Goal: Information Seeking & Learning: Find specific fact

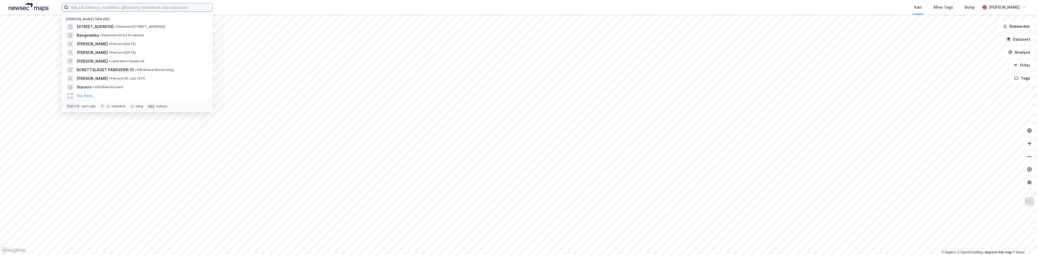
click at [77, 8] on input at bounding box center [140, 7] width 144 height 8
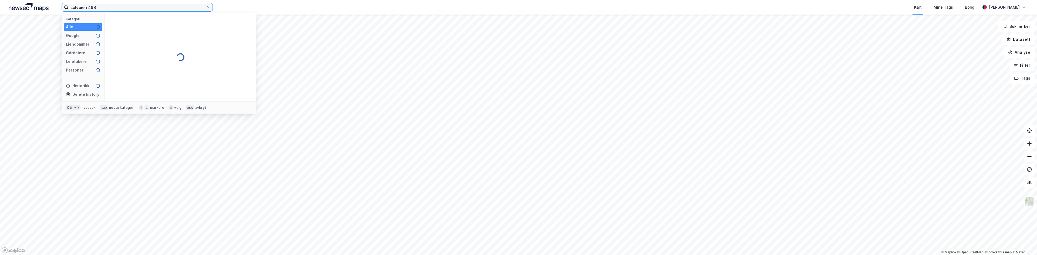
type input "solveien 46B"
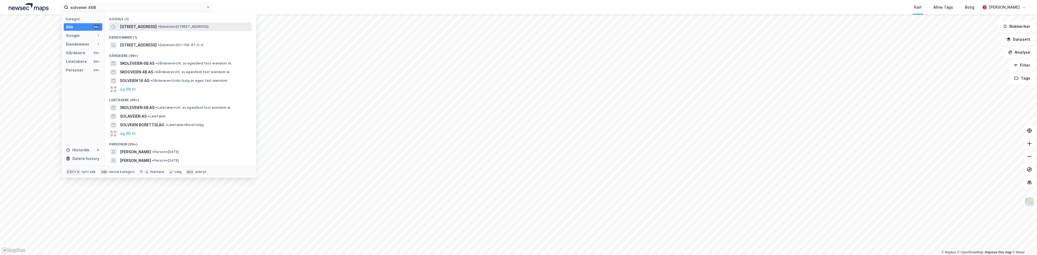
click at [143, 25] on span "[STREET_ADDRESS]" at bounding box center [138, 26] width 37 height 6
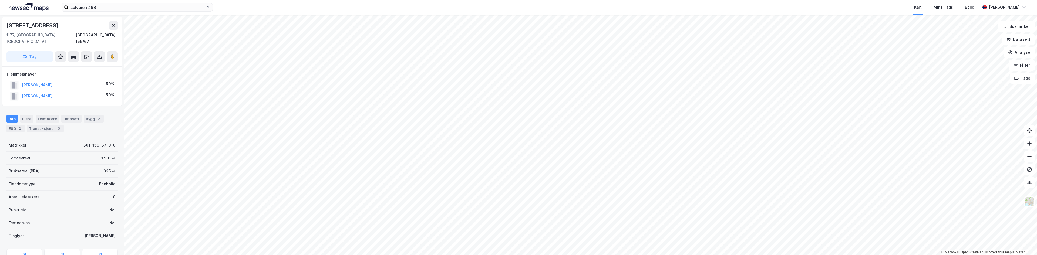
click at [424, 5] on div "solveien 46B Kart Mine Tags Bolig [PERSON_NAME] © Mapbox © OpenStreetMap Improv…" at bounding box center [518, 127] width 1037 height 255
click at [41, 125] on div "Transaksjoner 3" at bounding box center [45, 129] width 37 height 8
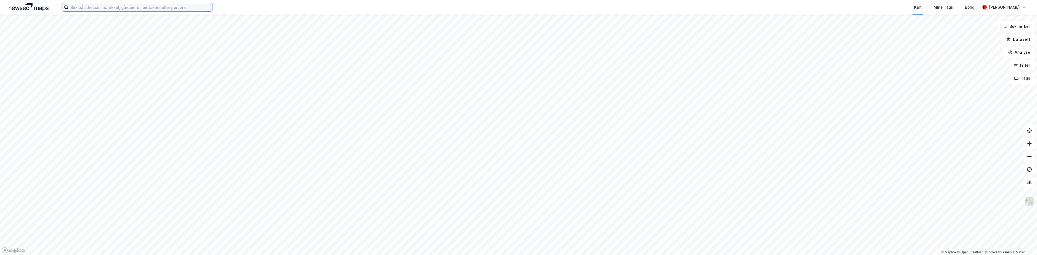
click at [83, 8] on input at bounding box center [140, 7] width 144 height 8
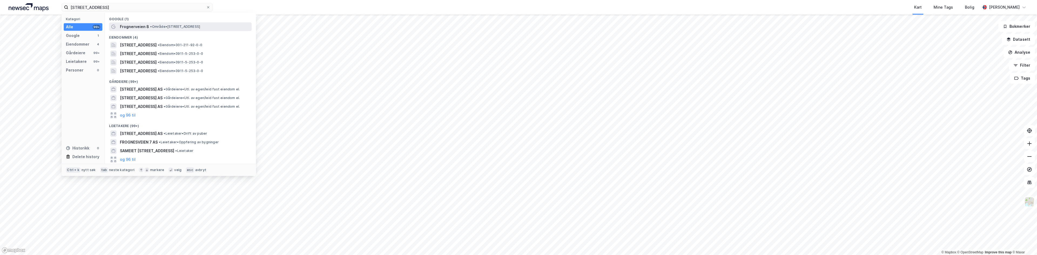
click at [130, 28] on span "Frognerveien 8" at bounding box center [134, 26] width 29 height 6
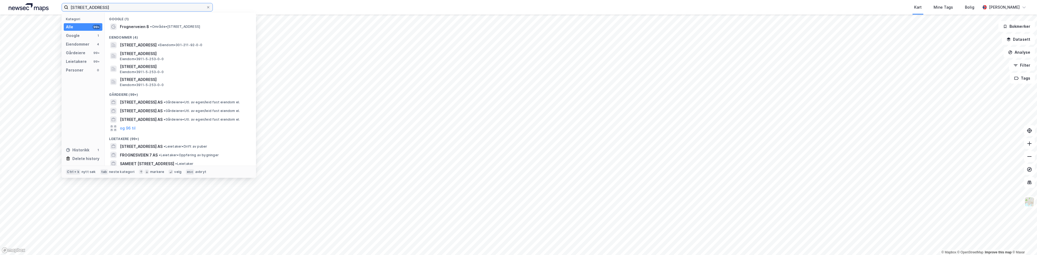
click at [111, 8] on input "FROGNERVEIEN 8" at bounding box center [137, 7] width 138 height 8
click at [127, 26] on span "Frognerveien 8" at bounding box center [134, 26] width 29 height 6
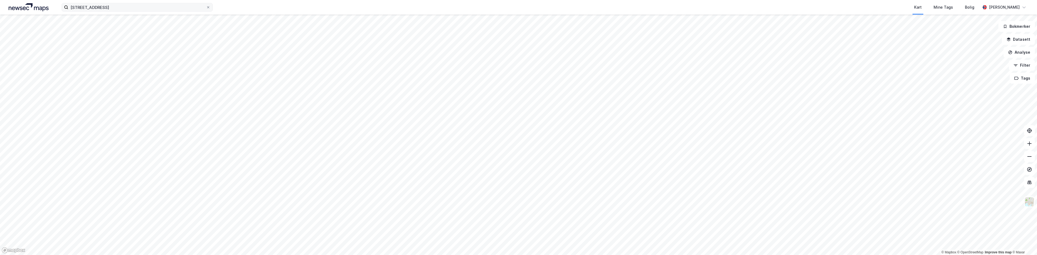
click at [66, 6] on icon at bounding box center [66, 7] width 4 height 4
click at [68, 6] on input "FROGNERVEIEN 8" at bounding box center [137, 7] width 138 height 8
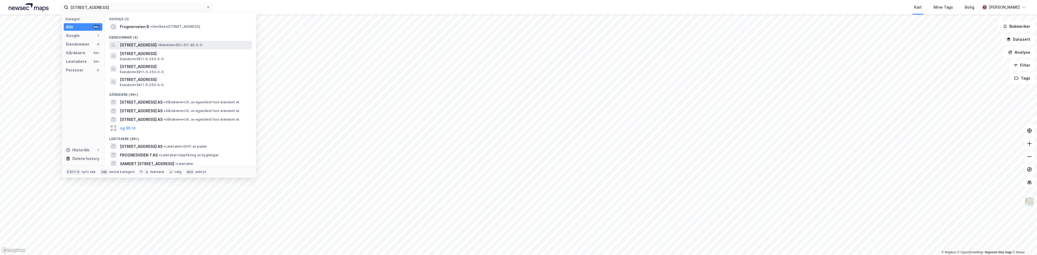
click at [148, 45] on span "Frognerveien 8, 0257, OSLO, OSLO" at bounding box center [138, 45] width 37 height 6
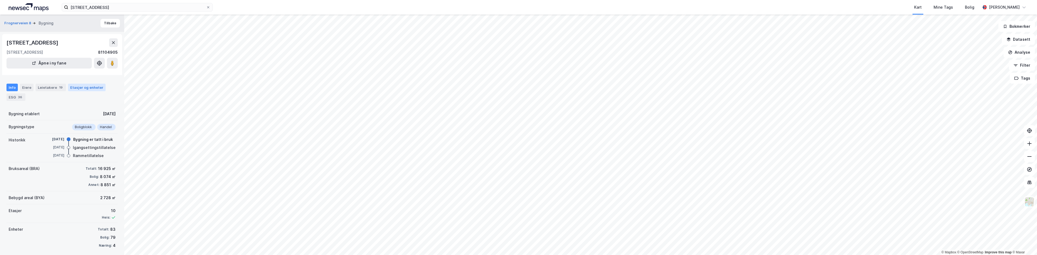
click at [75, 86] on div "Etasjer og enheter" at bounding box center [86, 87] width 33 height 5
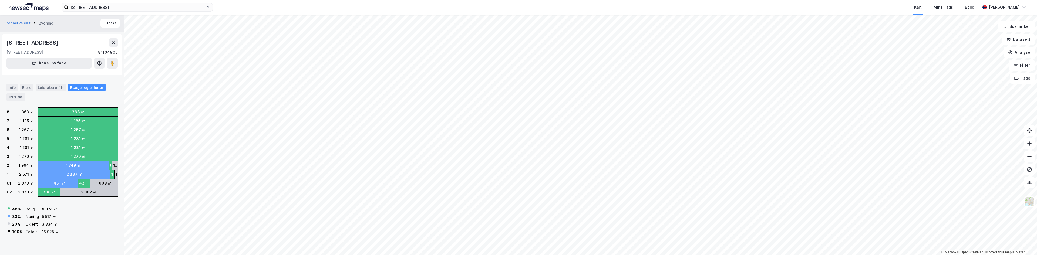
click at [76, 192] on div "2 082 ㎡" at bounding box center [89, 192] width 58 height 9
click at [80, 183] on div "433 ㎡" at bounding box center [84, 183] width 10 height 6
click at [49, 193] on div "788 ㎡" at bounding box center [49, 192] width 12 height 6
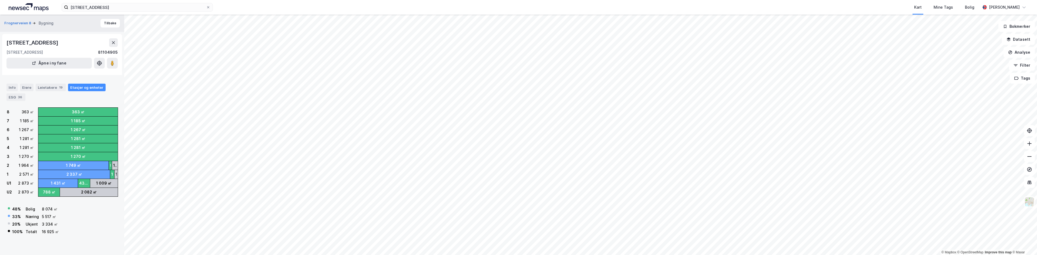
click at [49, 193] on div "788 ㎡" at bounding box center [49, 192] width 12 height 6
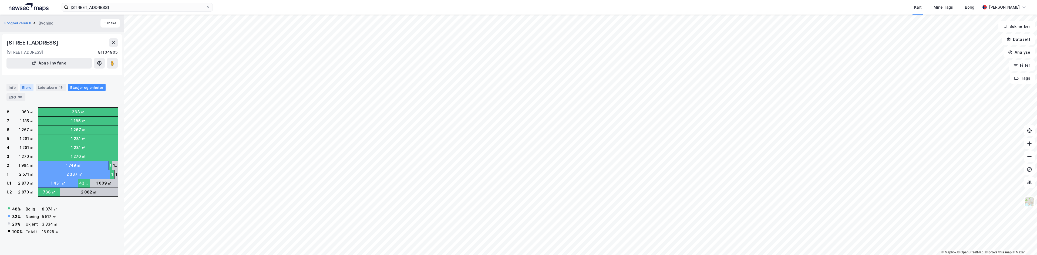
click at [26, 87] on div "Eiere" at bounding box center [27, 88] width 14 height 8
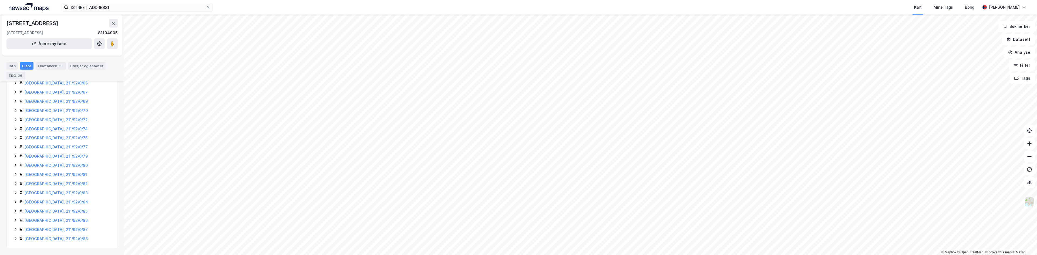
scroll to position [648, 0]
click at [48, 238] on link "Oslo, 211/92/0/88" at bounding box center [55, 238] width 63 height 5
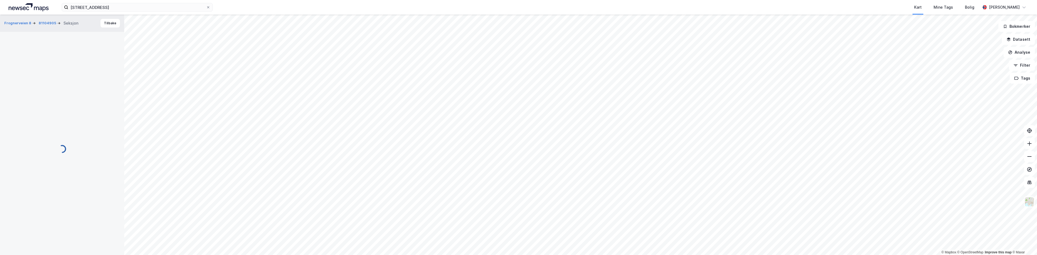
scroll to position [121, 0]
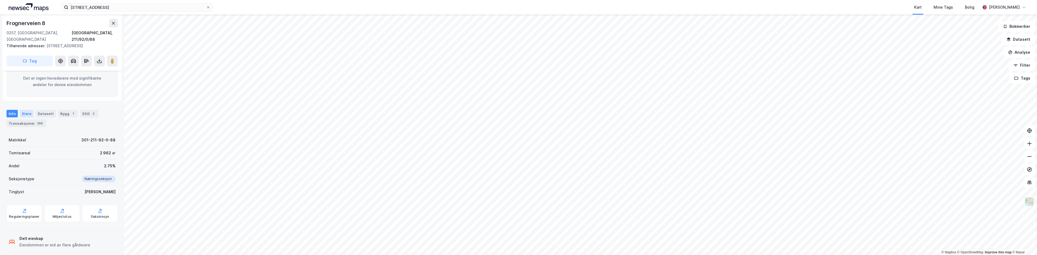
click at [21, 110] on div "Eiere" at bounding box center [27, 114] width 14 height 8
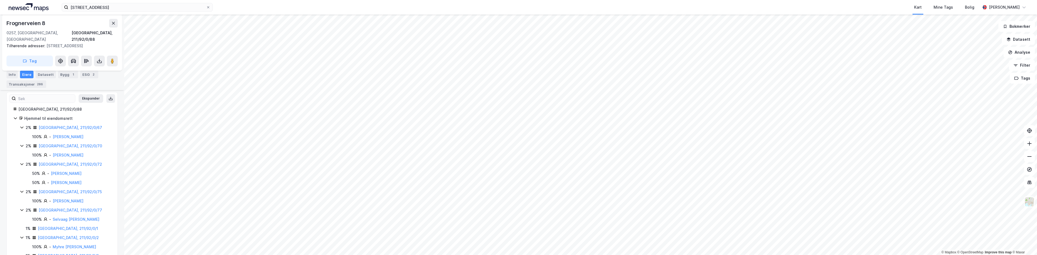
scroll to position [146, 0]
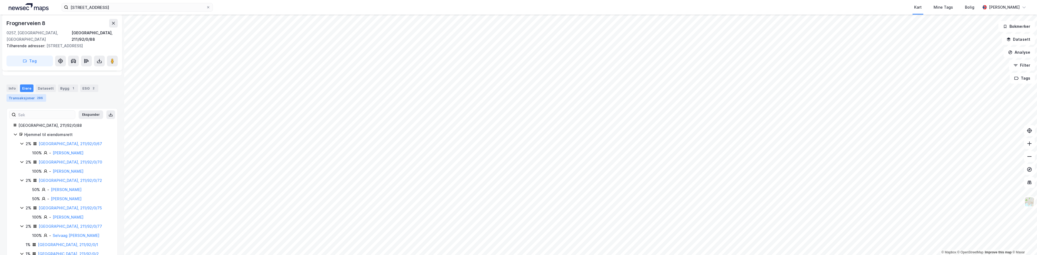
click at [29, 94] on div "Transaksjoner 286" at bounding box center [26, 98] width 40 height 8
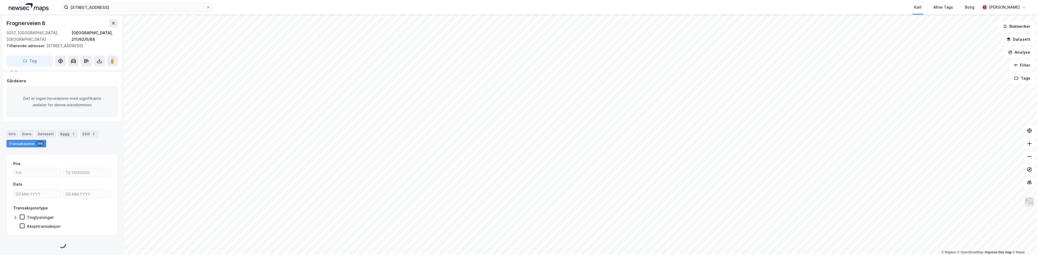
scroll to position [94, 0]
click at [24, 146] on div "Transaksjoner 286" at bounding box center [26, 150] width 40 height 8
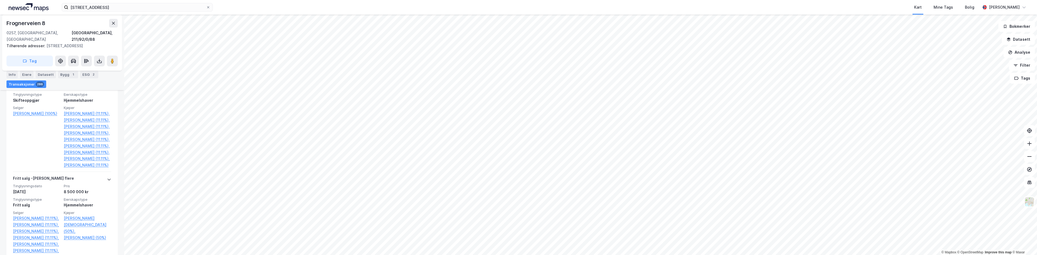
scroll to position [173, 0]
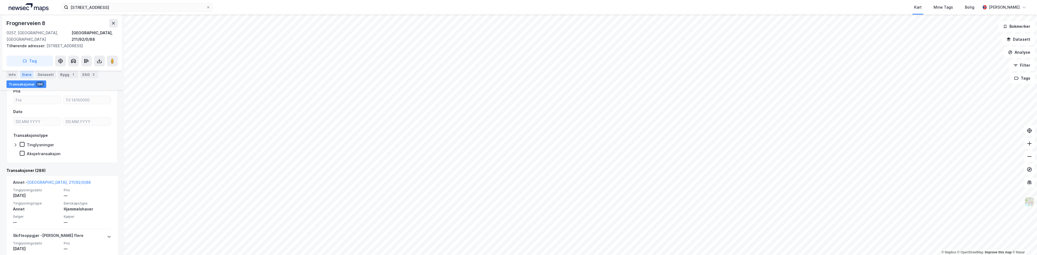
click at [25, 73] on div "Eiere" at bounding box center [27, 75] width 14 height 8
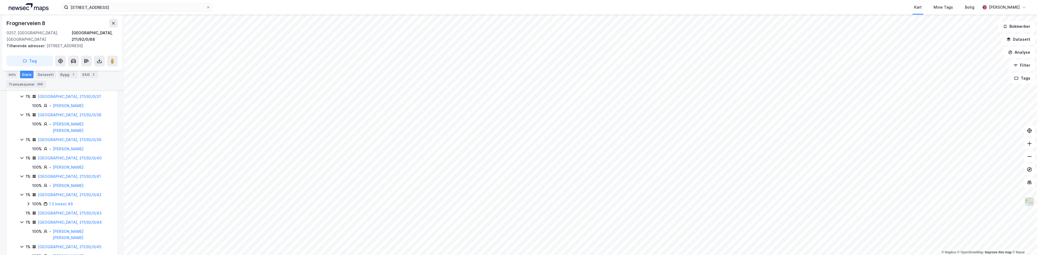
scroll to position [907, 0]
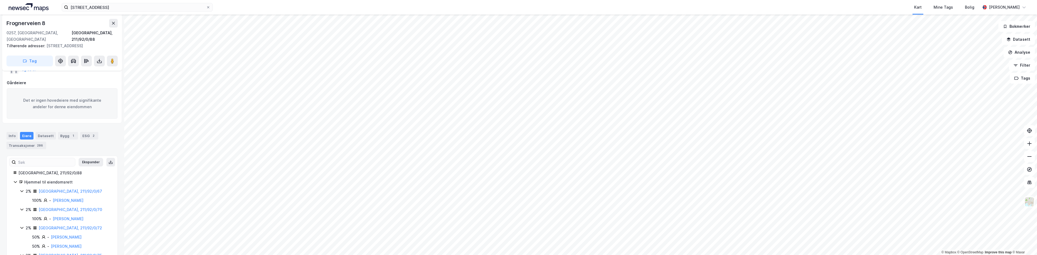
scroll to position [93, 0]
click at [10, 138] on div "Info" at bounding box center [11, 142] width 11 height 8
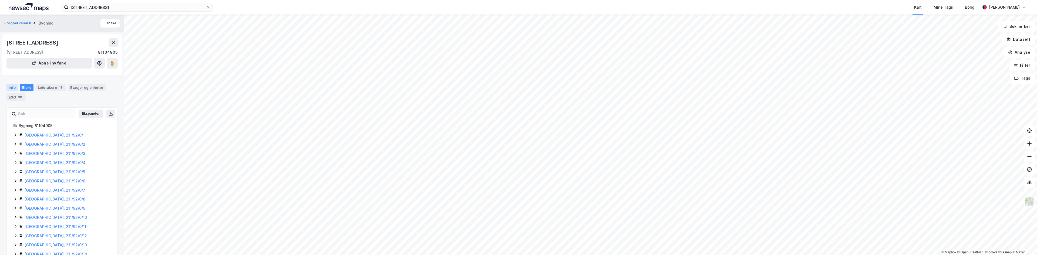
click at [8, 88] on div "Info" at bounding box center [11, 88] width 11 height 8
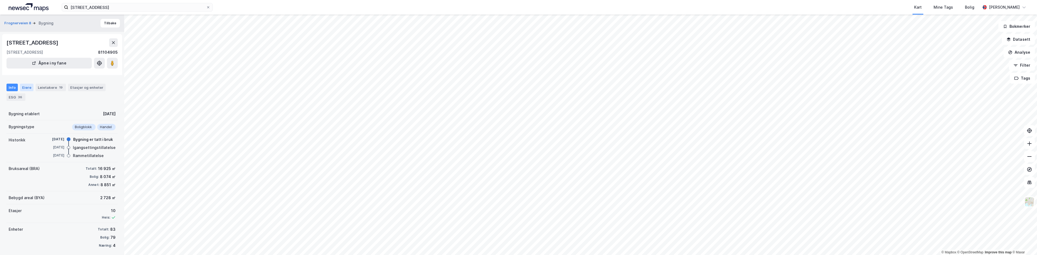
click at [27, 86] on div "Eiere" at bounding box center [27, 88] width 14 height 8
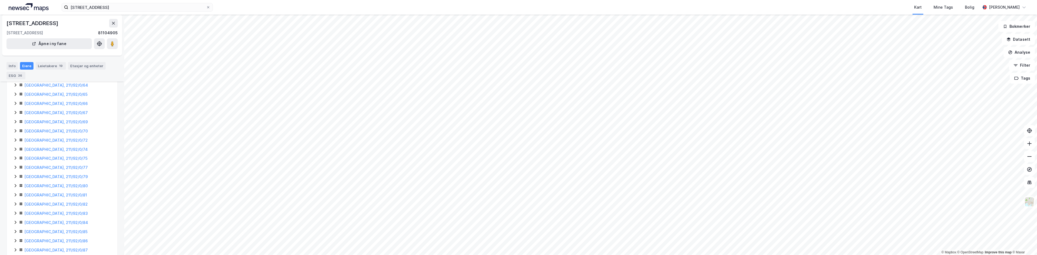
scroll to position [648, 0]
click at [43, 192] on link "Oslo, 211/92/0/83" at bounding box center [55, 192] width 63 height 5
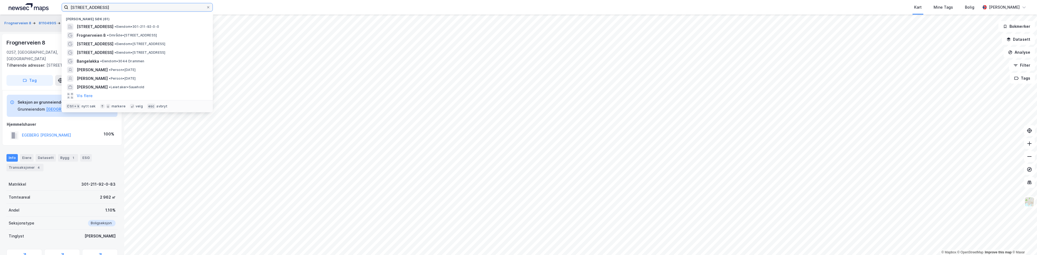
drag, startPoint x: 108, startPoint y: 7, endPoint x: 70, endPoint y: 7, distance: 38.1
click at [70, 7] on input "FROGNERVEIEN 8" at bounding box center [137, 7] width 138 height 8
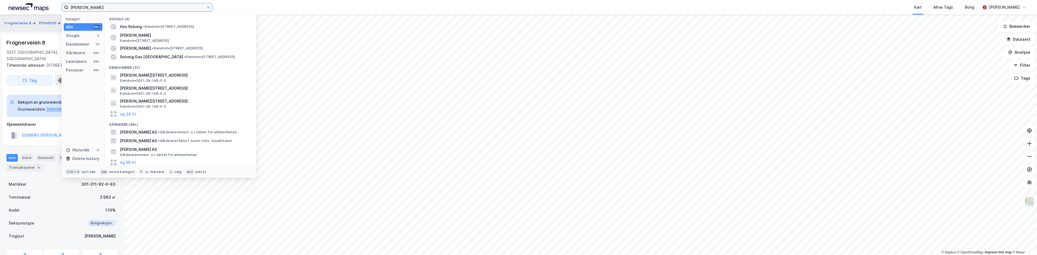
type input "SOLVEIG SVEBAKKEN"
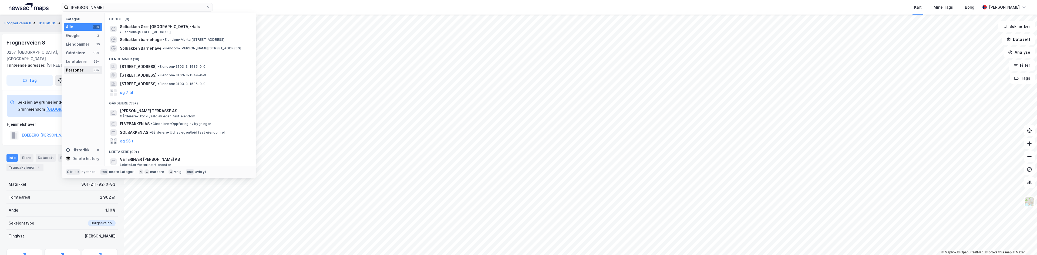
click at [79, 70] on div "Personer" at bounding box center [75, 70] width 18 height 6
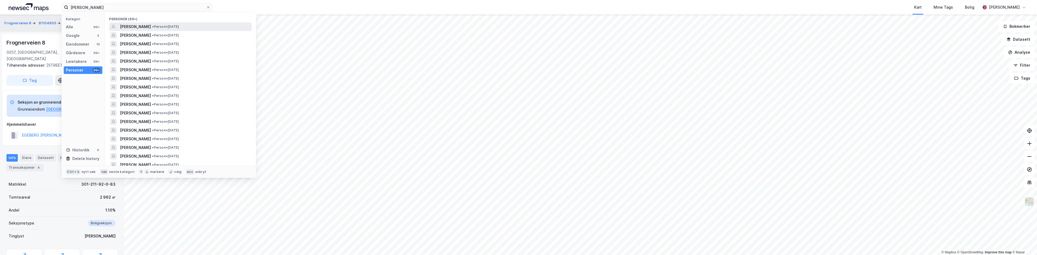
click at [144, 26] on span "SOLVEIG SVEBAKKEN" at bounding box center [135, 26] width 31 height 6
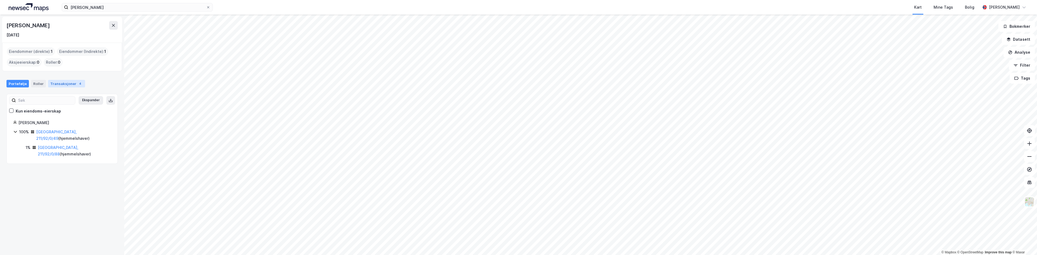
click at [67, 84] on div "Transaksjoner 4" at bounding box center [66, 84] width 37 height 8
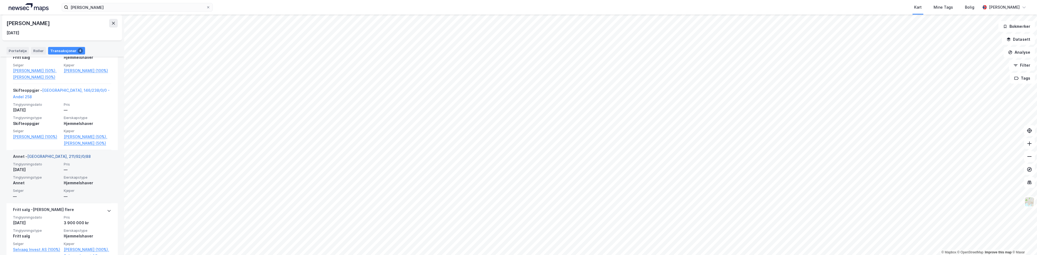
scroll to position [189, 0]
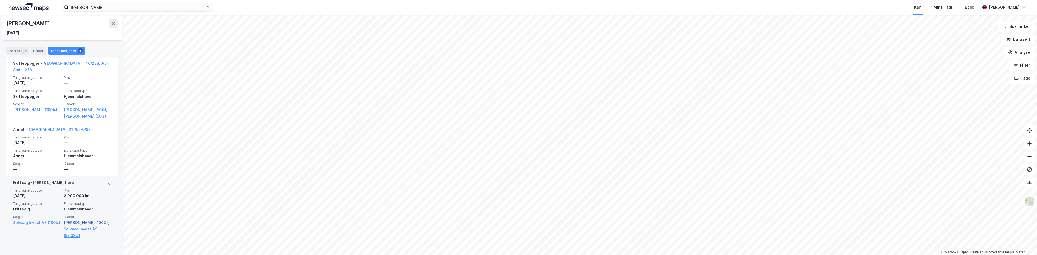
click at [71, 223] on link "Svebakken Solveig (100%)," at bounding box center [88, 223] width 48 height 6
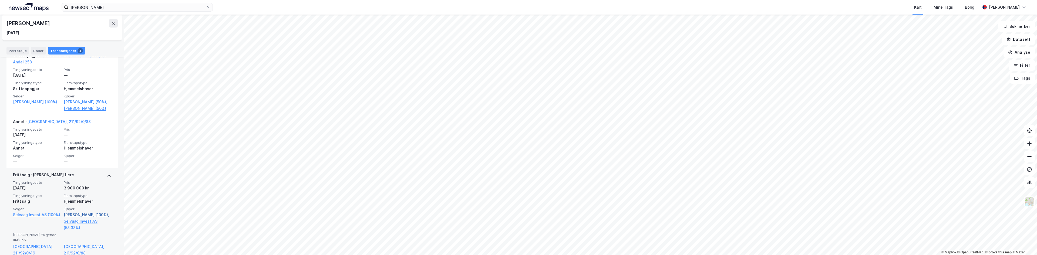
scroll to position [203, 0]
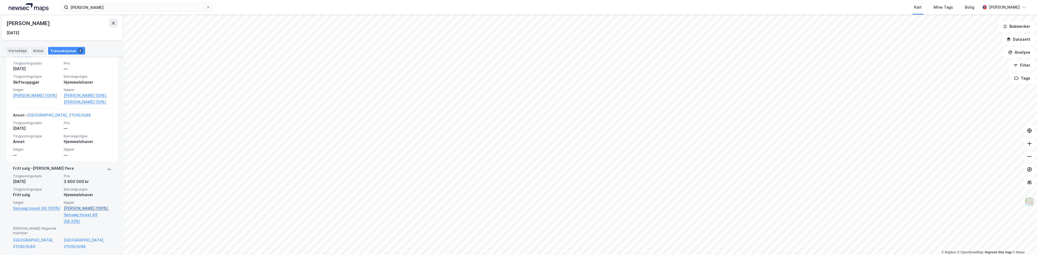
click at [67, 208] on link "Svebakken Solveig (100%)," at bounding box center [88, 208] width 48 height 6
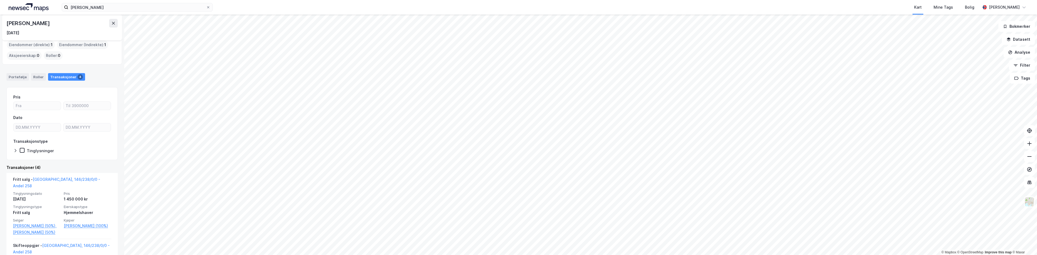
scroll to position [0, 0]
click at [58, 83] on div "Transaksjoner 4" at bounding box center [66, 84] width 37 height 8
click at [17, 83] on div "Portefølje" at bounding box center [17, 84] width 22 height 8
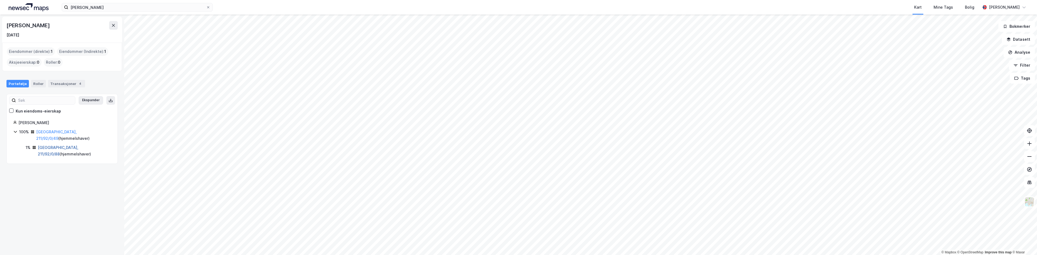
click at [49, 145] on link "Oslo, 211/92/0/88" at bounding box center [58, 150] width 41 height 11
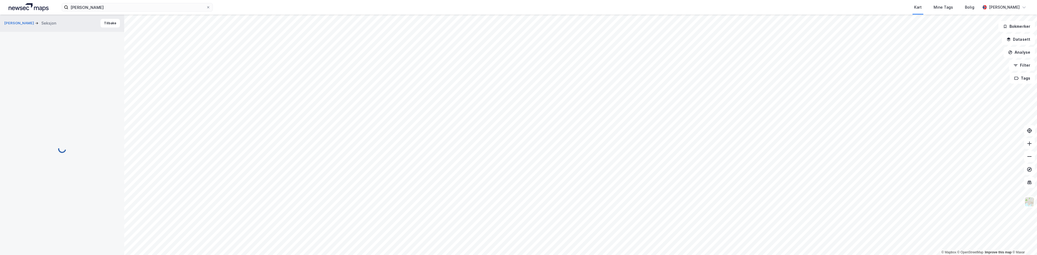
scroll to position [0, 0]
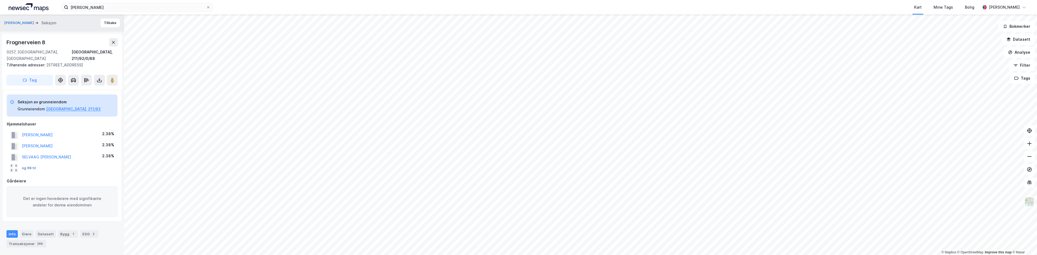
click at [0, 0] on button "og 69 til" at bounding box center [0, 0] width 0 height 0
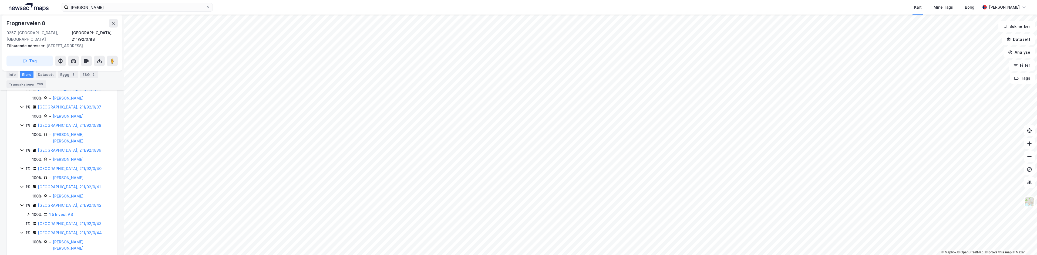
scroll to position [907, 0]
click at [63, 184] on link "Havila Holding AS" at bounding box center [65, 186] width 33 height 5
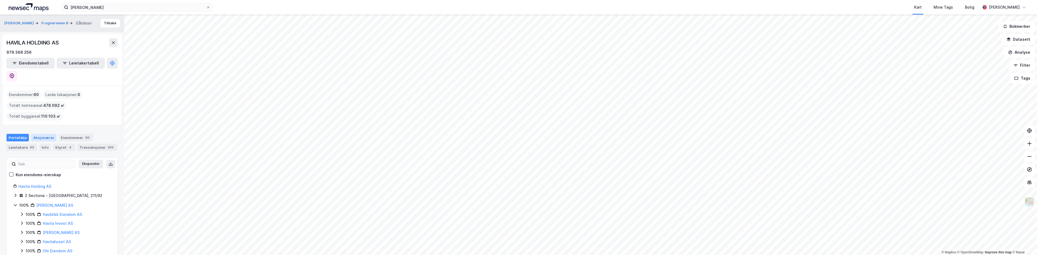
click at [40, 134] on div "Aksjonærer" at bounding box center [43, 138] width 25 height 8
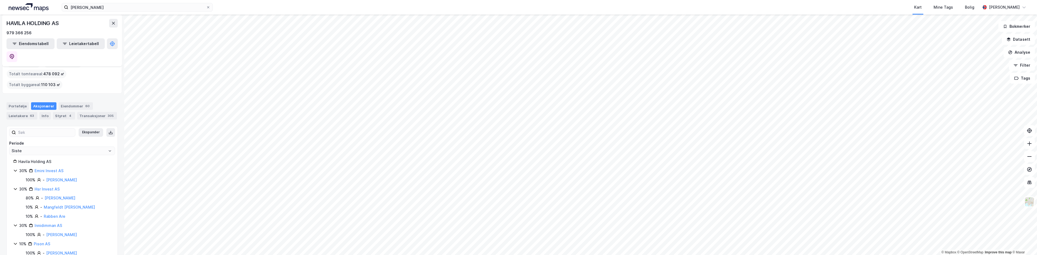
scroll to position [33, 0]
